Goal: Task Accomplishment & Management: Complete application form

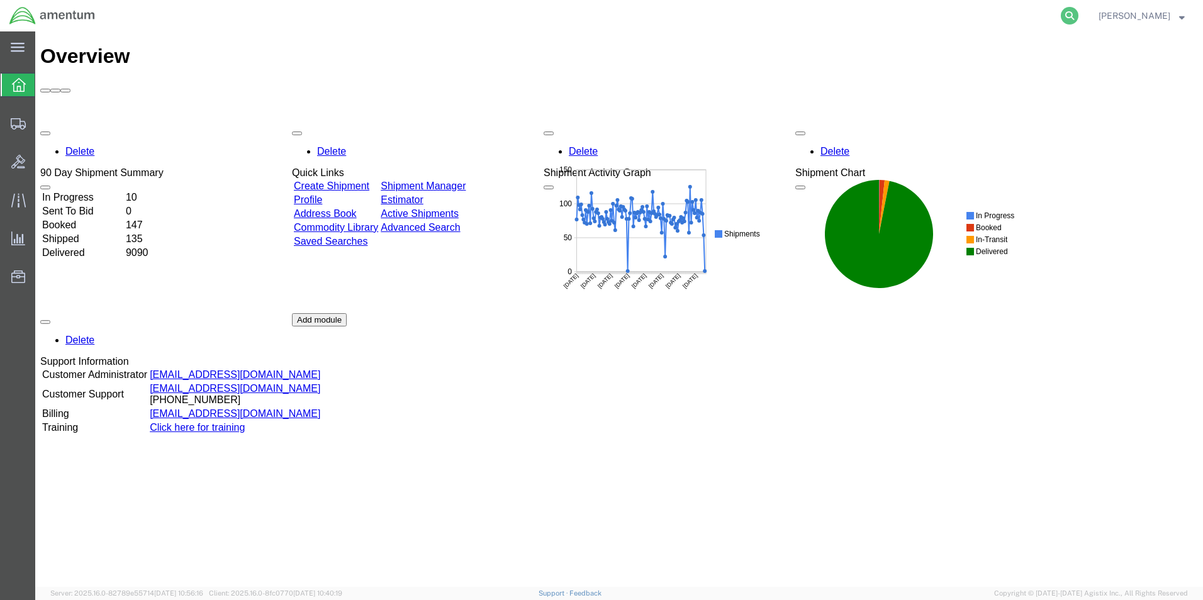
click at [1073, 8] on icon at bounding box center [1070, 16] width 18 height 18
paste input "391499787916"
type input "391499787916"
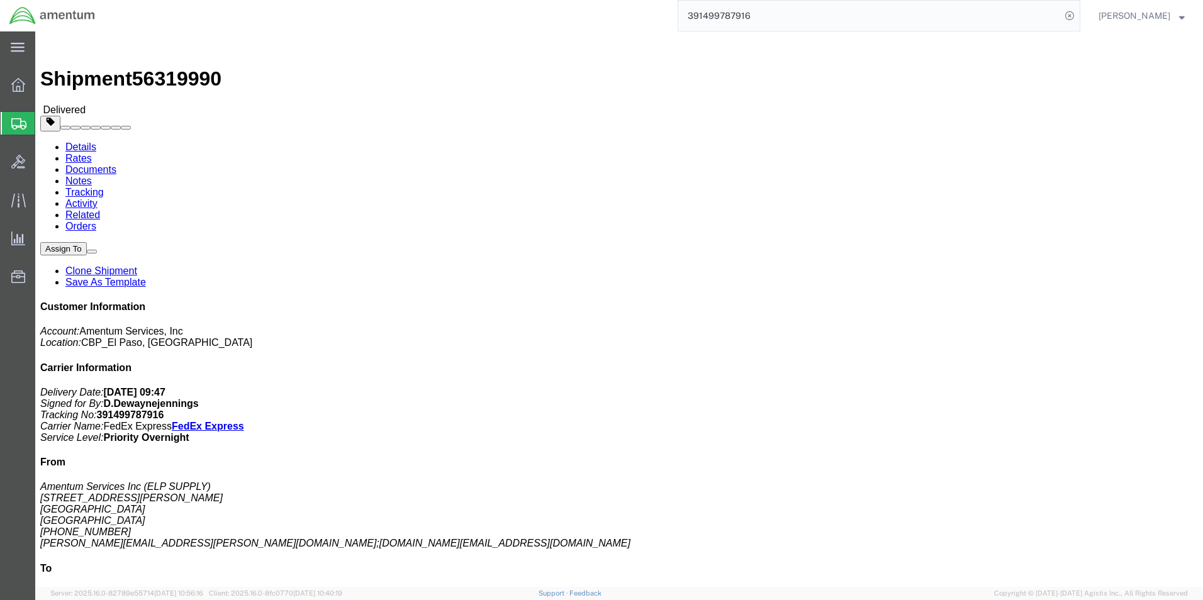
click link "Clone Shipment"
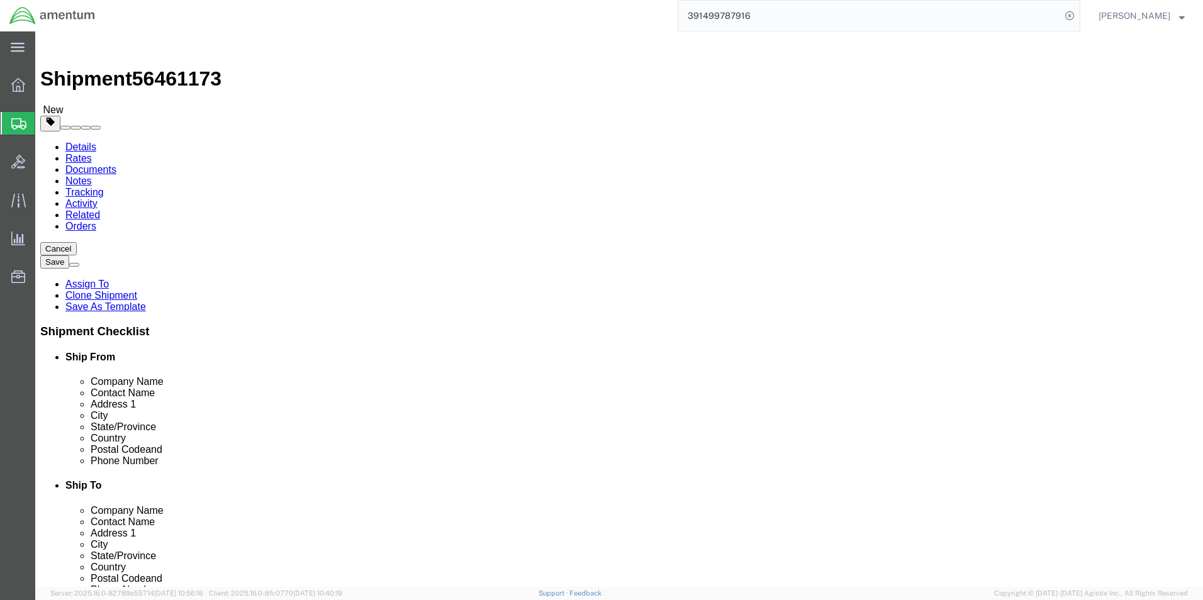
select select "49939"
select select "49945"
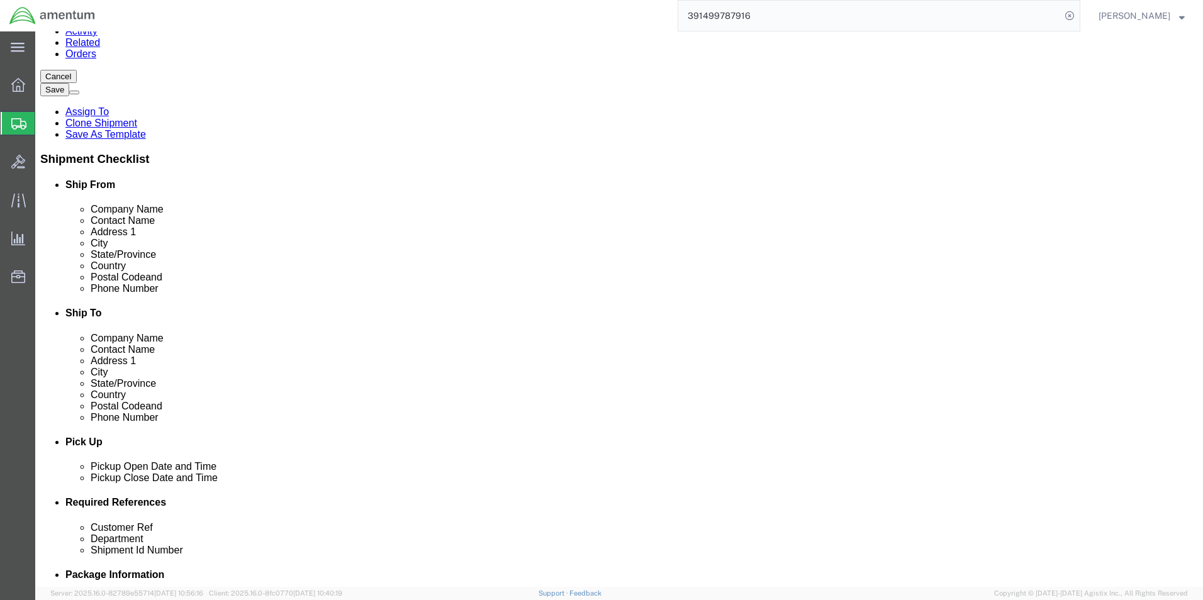
scroll to position [252, 0]
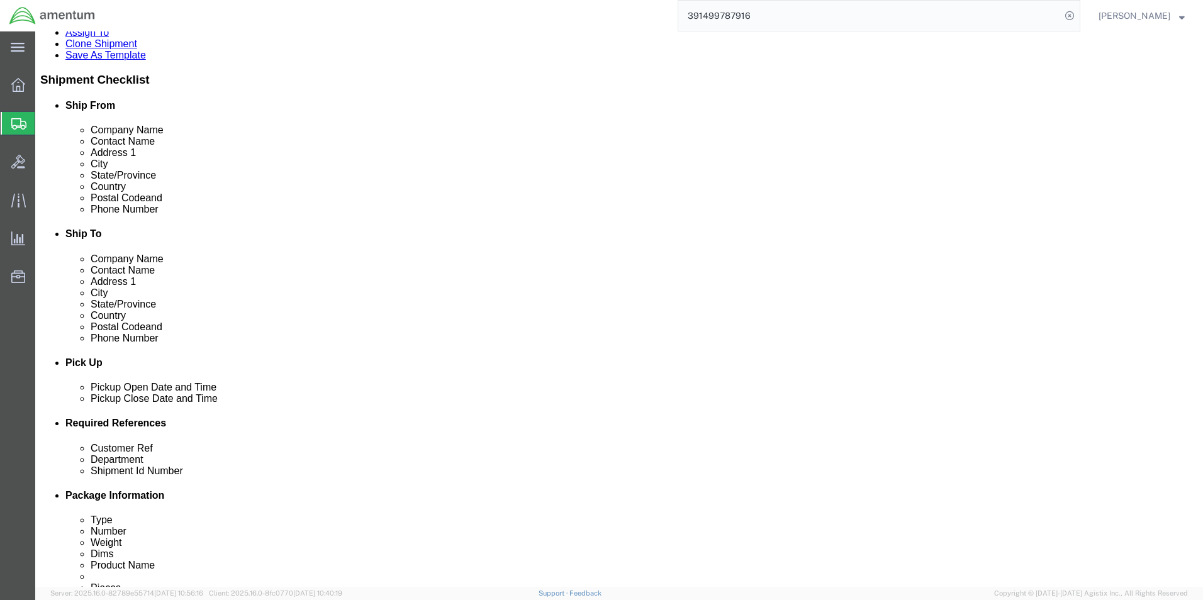
click div "Customer Ref OIL FILTER KIT"
type input "USAGE # 323621"
click input "92985"
type input "9"
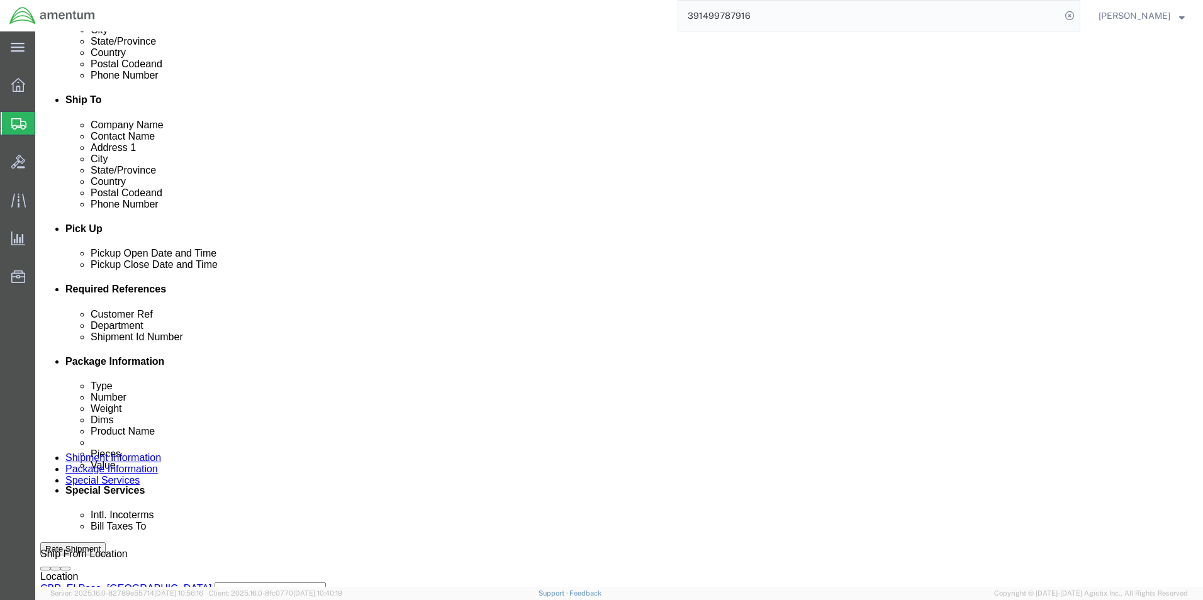
scroll to position [525, 0]
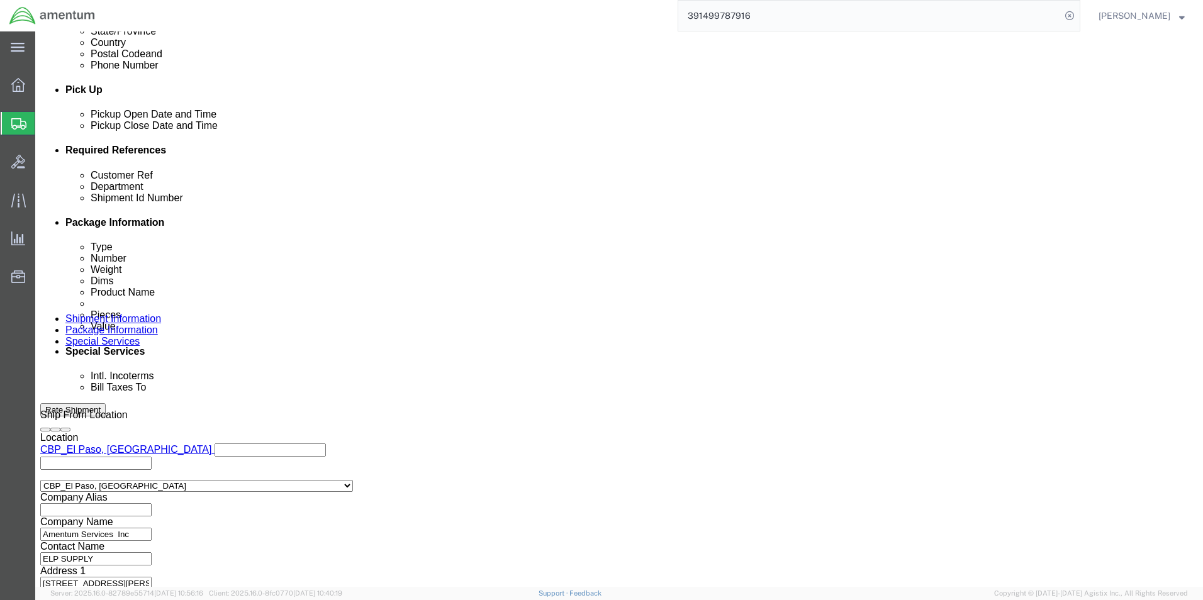
type input "94250"
click button "Continue"
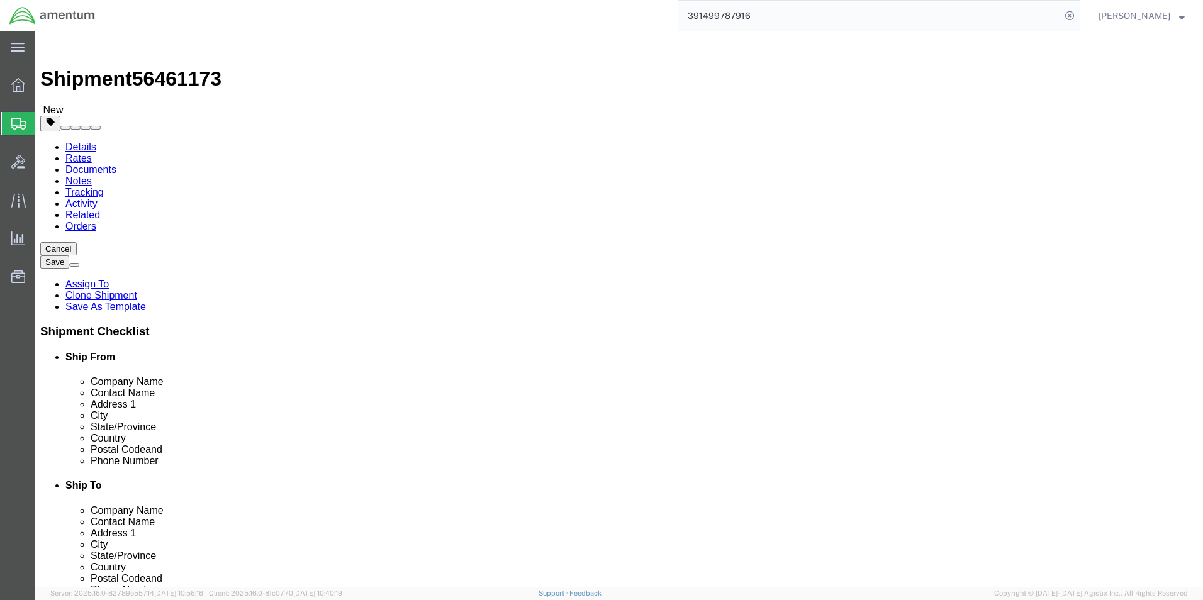
click input "12.00"
type input "10.00"
type input "10"
click input "1.00"
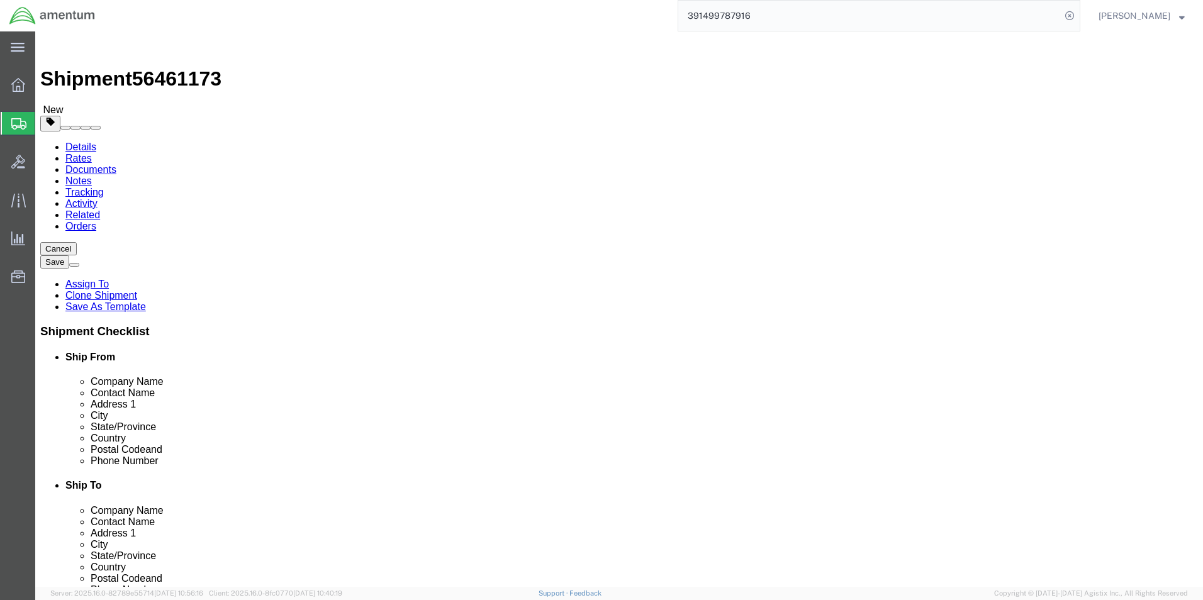
type input "3.00"
click dd "1000.00 USD"
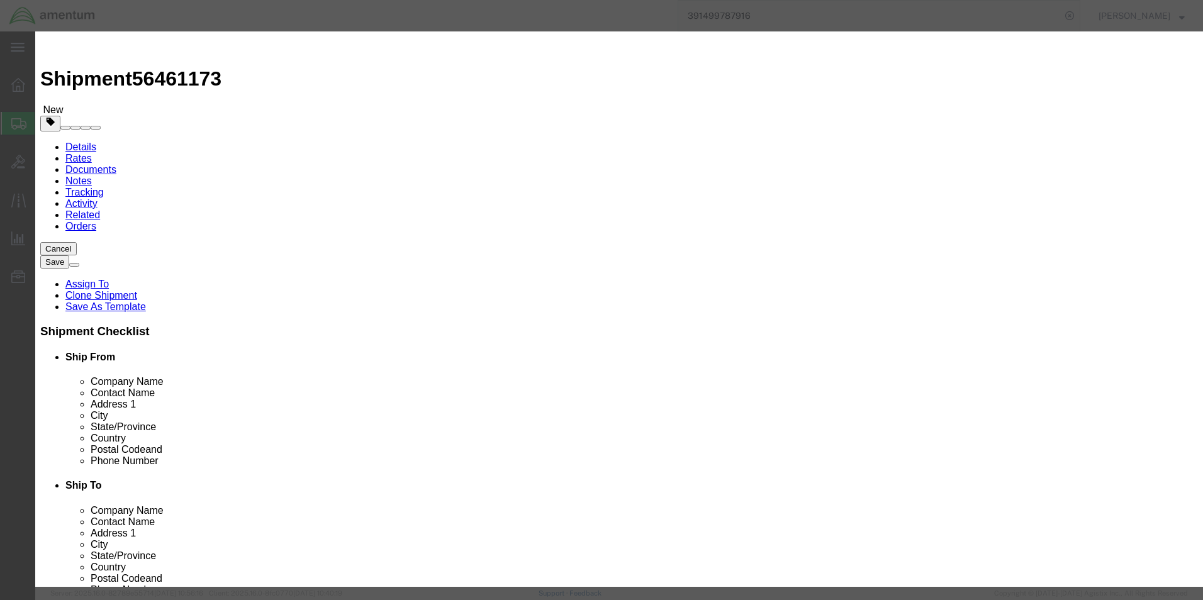
drag, startPoint x: 413, startPoint y: 96, endPoint x: 366, endPoint y: 94, distance: 46.6
click input "OIL FILTER"
type input "BALL JOINT"
click div "Commodity library"
click input "1.00"
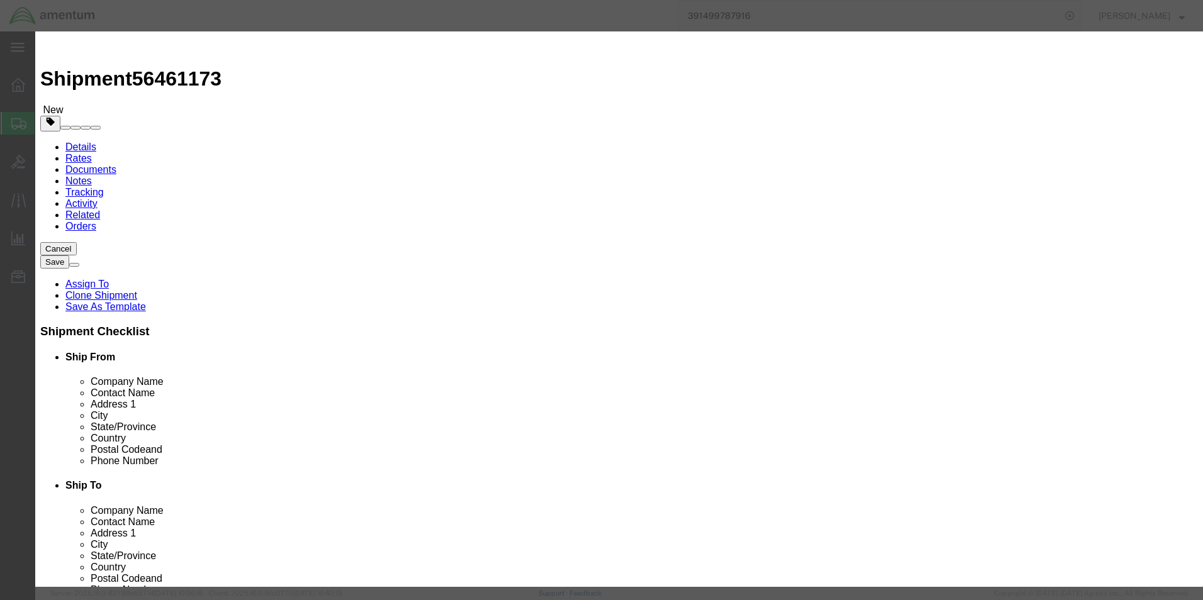
type input "2.00"
type input "2000"
click div "Commodity library"
click button "Save & Close"
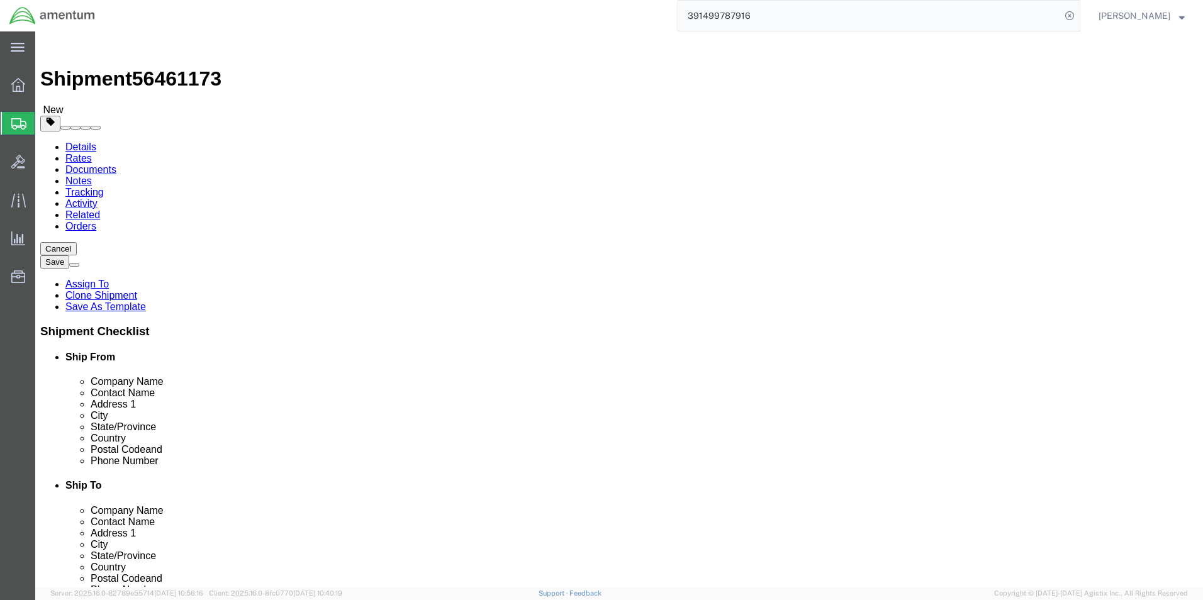
click button "Continue"
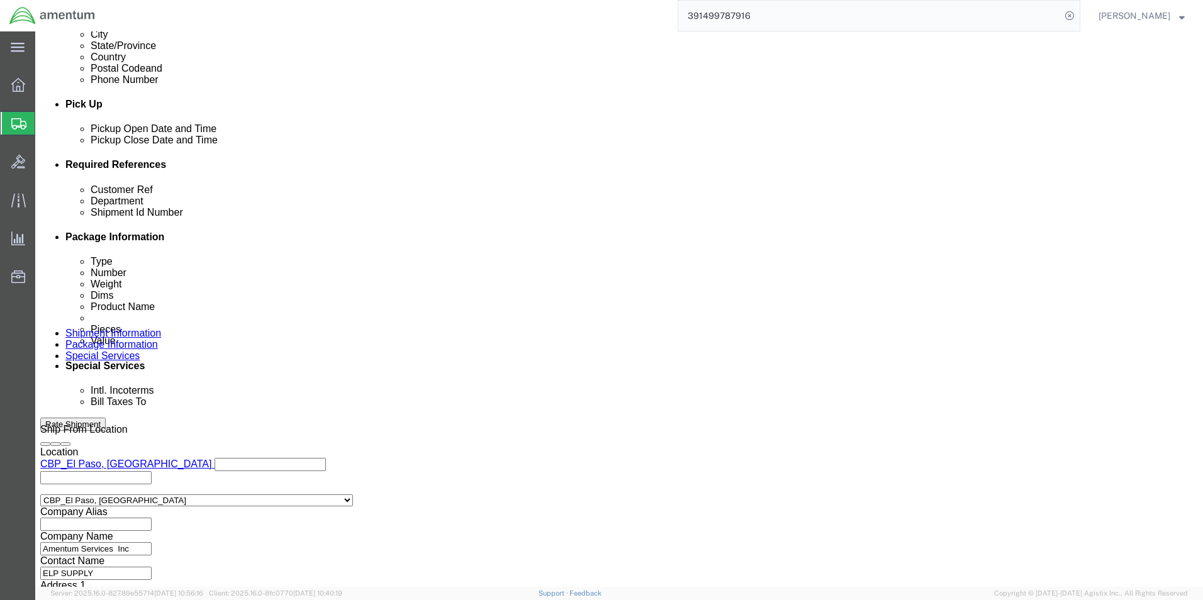
scroll to position [566, 0]
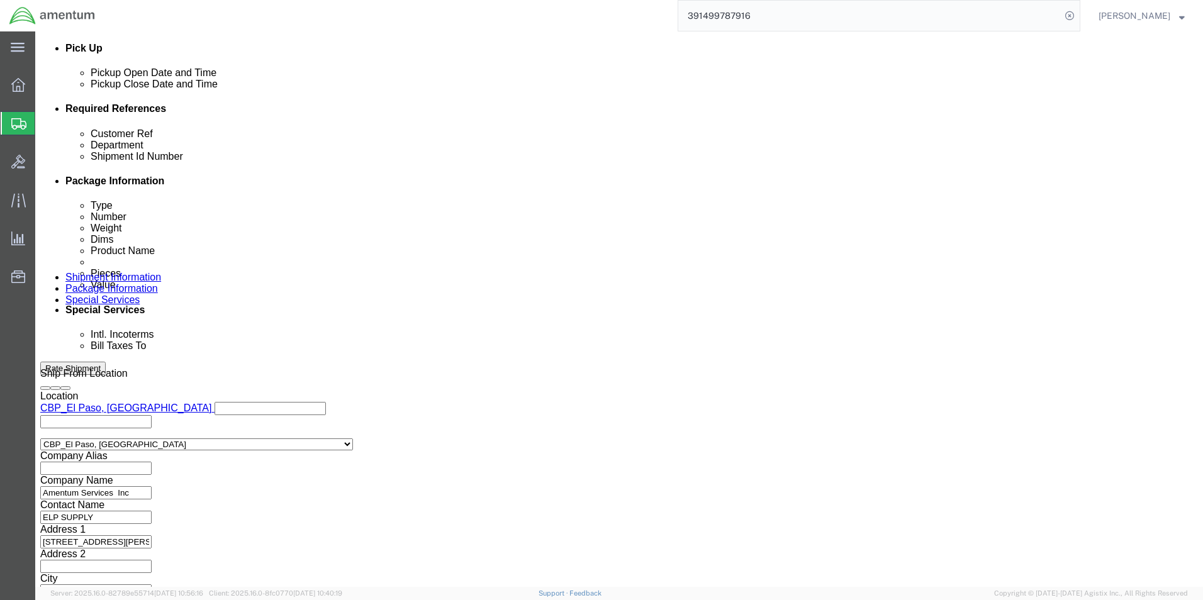
click input "text"
drag, startPoint x: 220, startPoint y: 475, endPoint x: 209, endPoint y: 476, distance: 11.4
click input "text"
paste input "[PERSON_NAME][EMAIL_ADDRESS][PERSON_NAME][DOMAIN_NAME]"
type input "[PERSON_NAME][EMAIL_ADDRESS][PERSON_NAME][DOMAIN_NAME]"
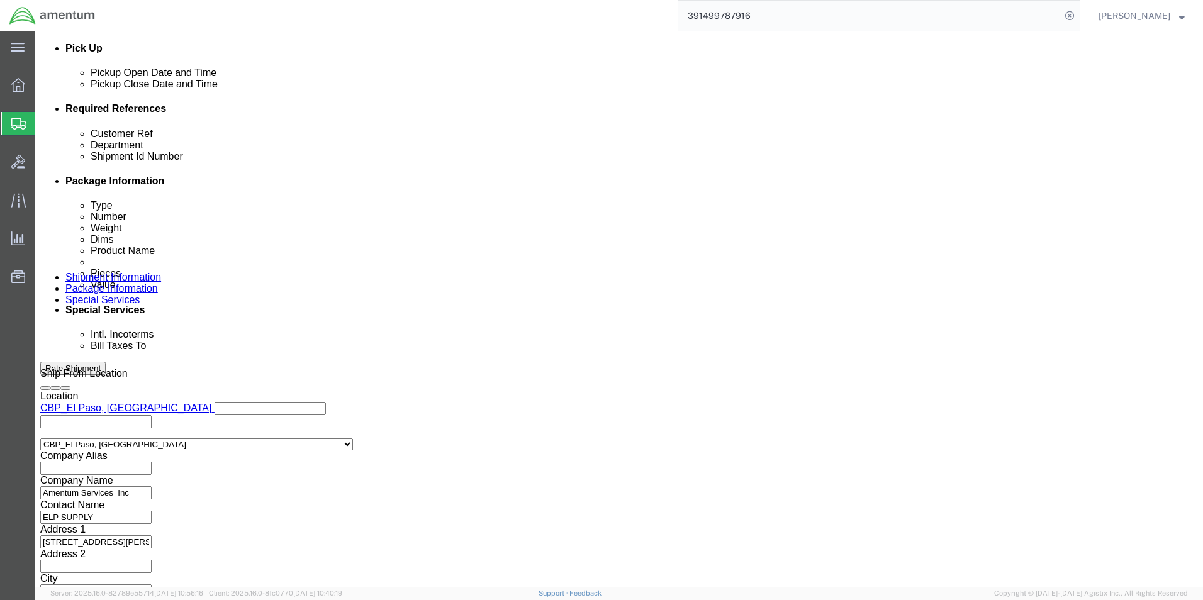
type input "[PERSON_NAME][EMAIL_ADDRESS][PERSON_NAME][DOMAIN_NAME]"
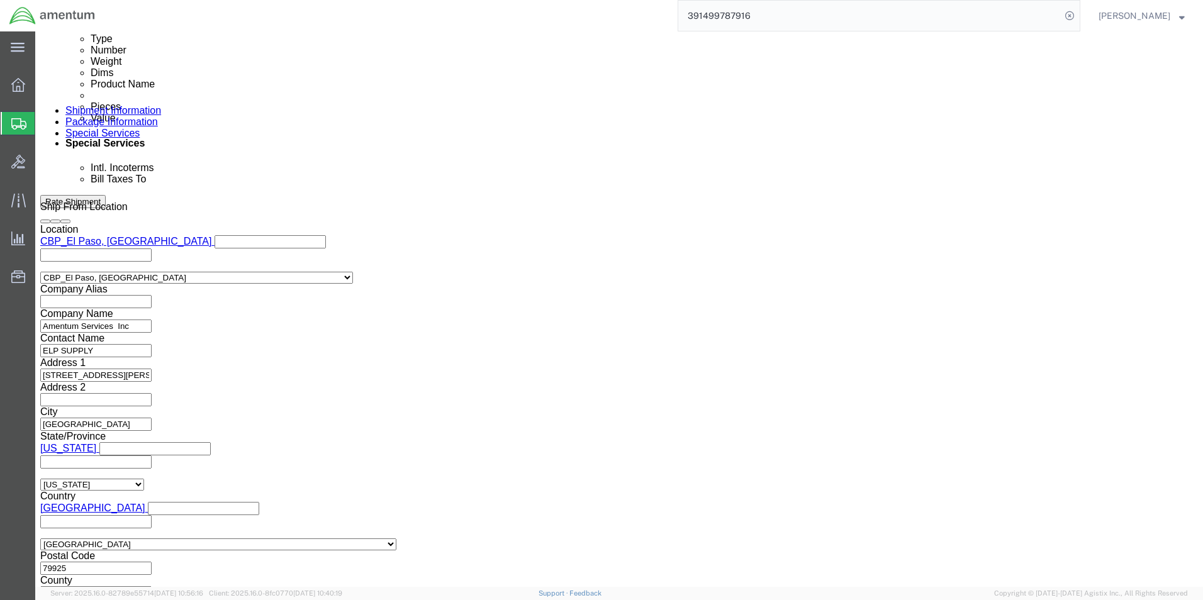
scroll to position [755, 0]
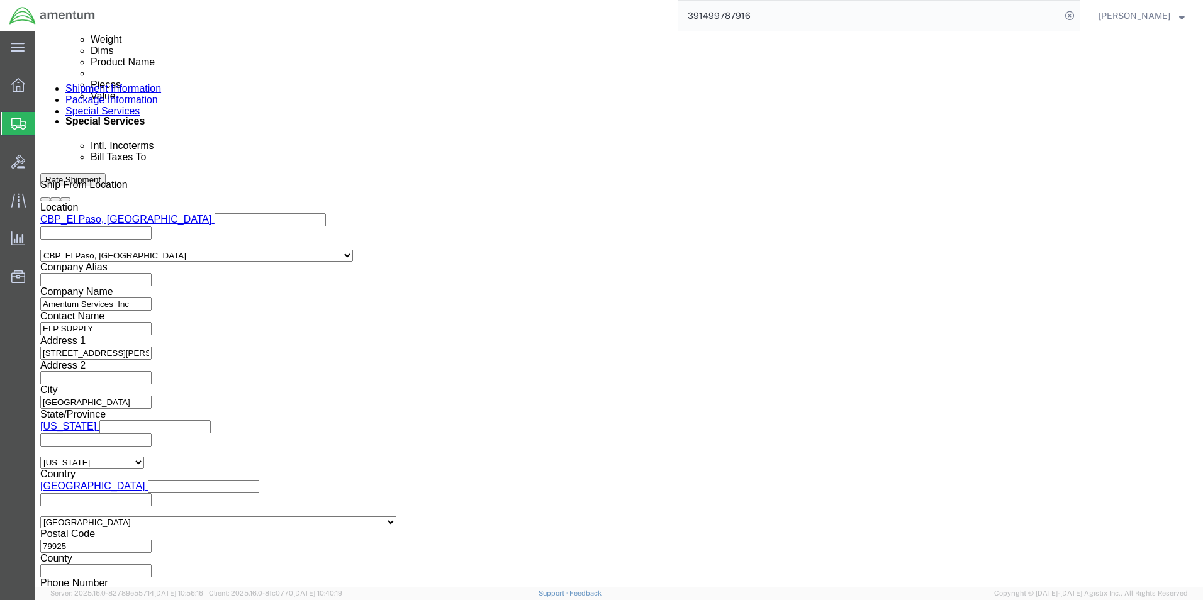
click button "Rate Shipment"
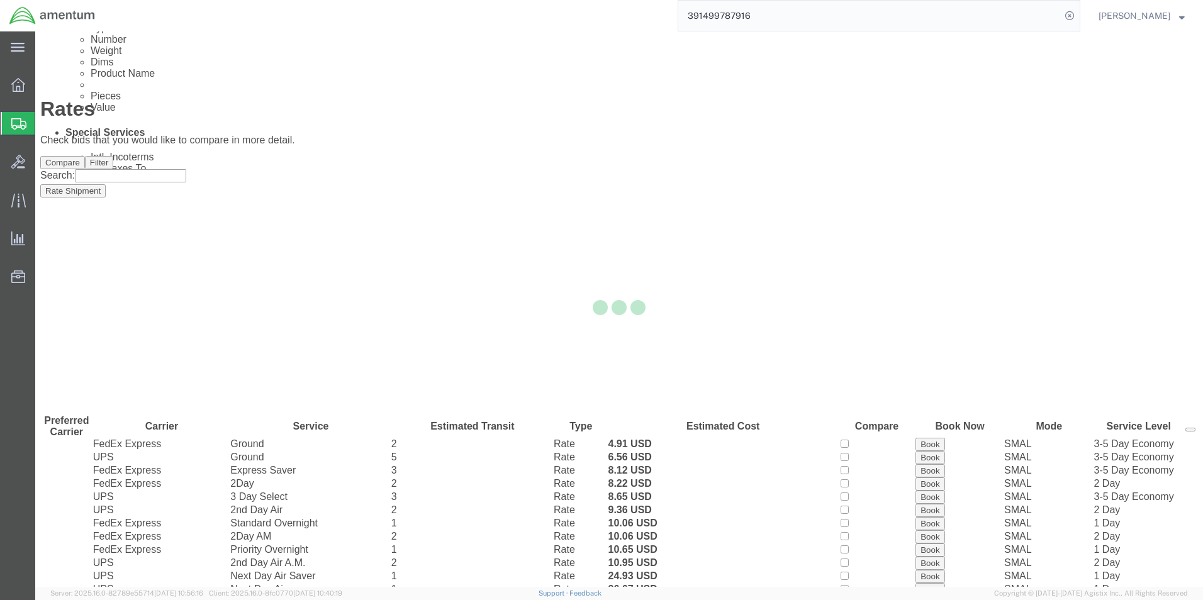
scroll to position [27, 0]
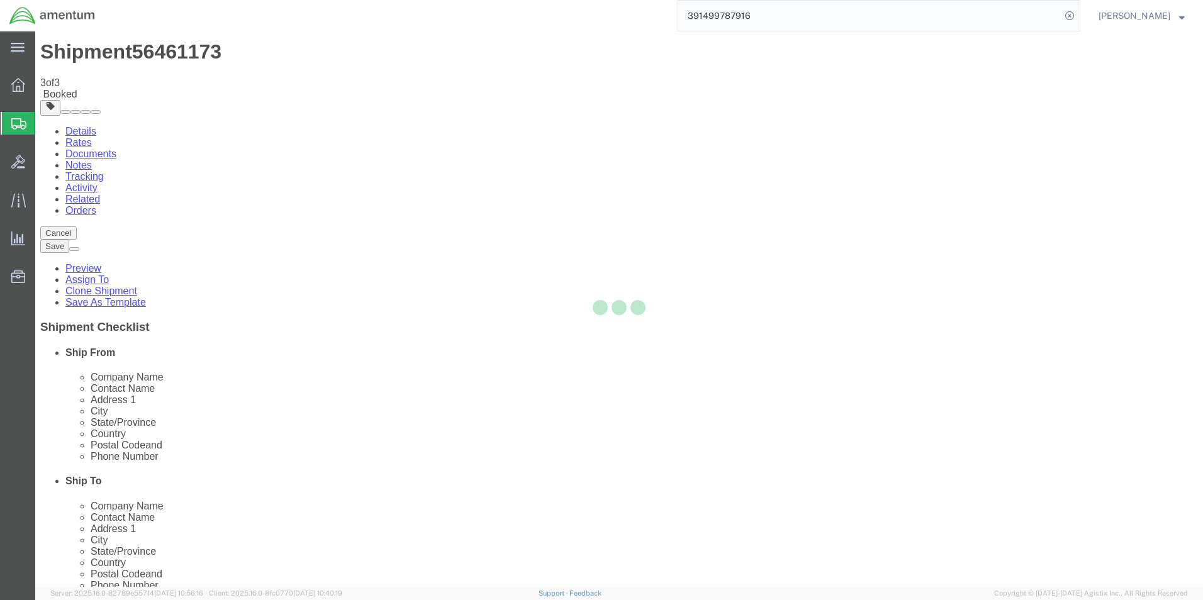
scroll to position [0, 0]
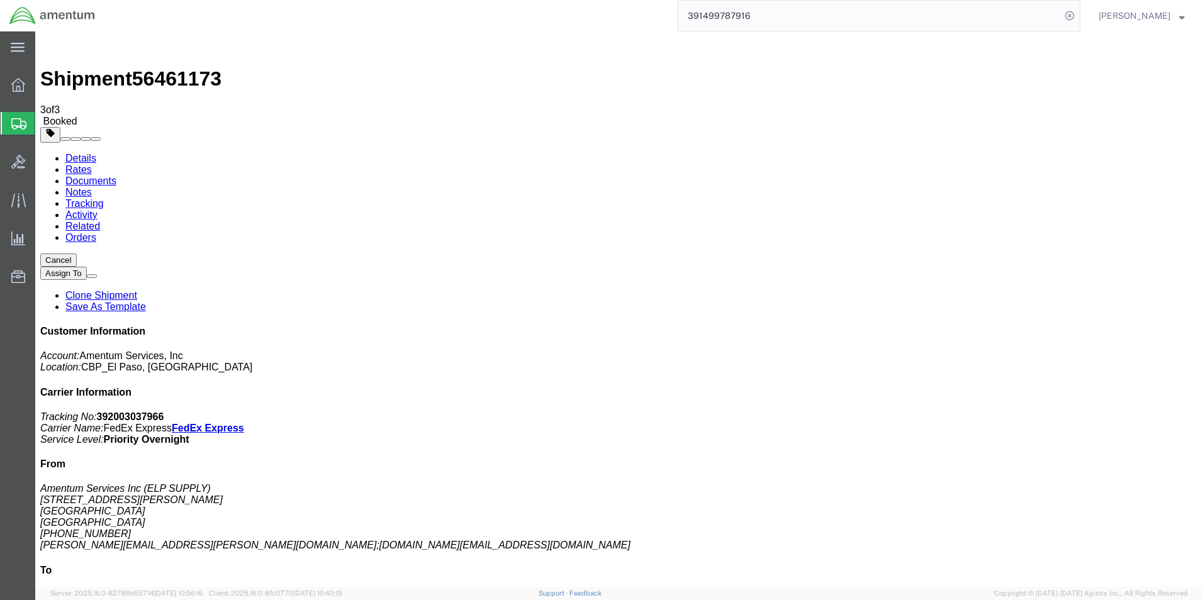
click at [84, 153] on link "Details" at bounding box center [80, 158] width 31 height 11
click link "Schedule pickup request"
